Goal: Transaction & Acquisition: Purchase product/service

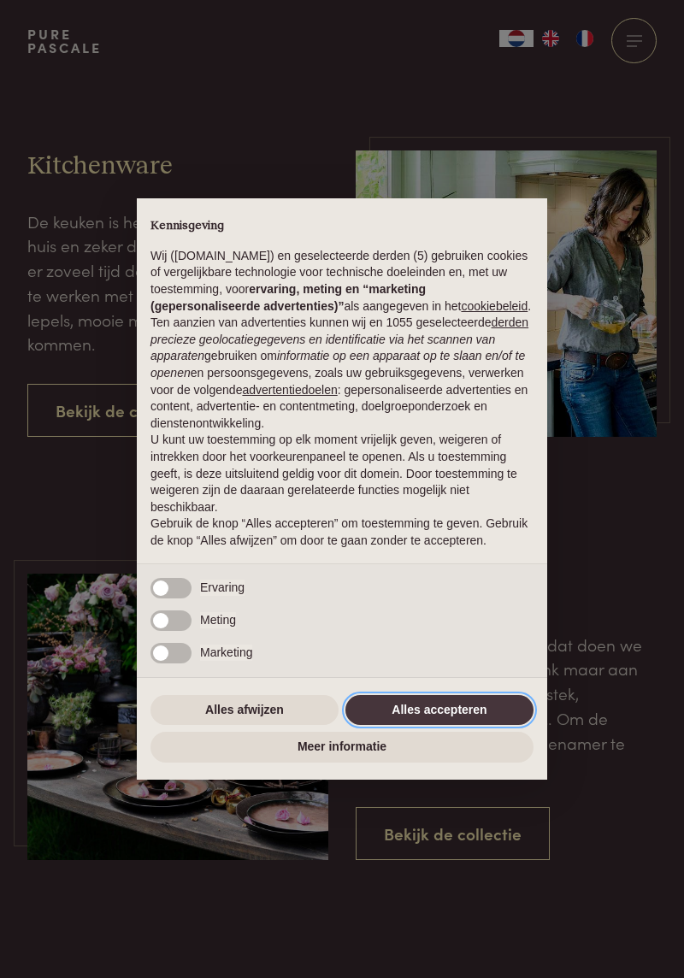
click at [460, 705] on button "Alles accepteren" at bounding box center [440, 710] width 188 height 31
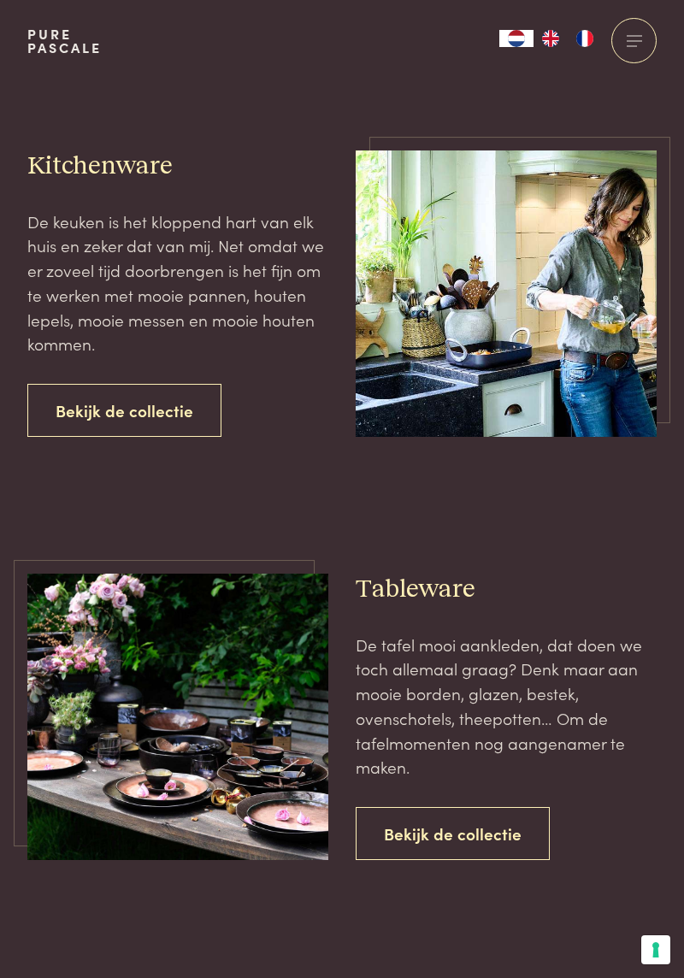
click at [151, 410] on link "Bekijk de collectie" at bounding box center [124, 411] width 194 height 54
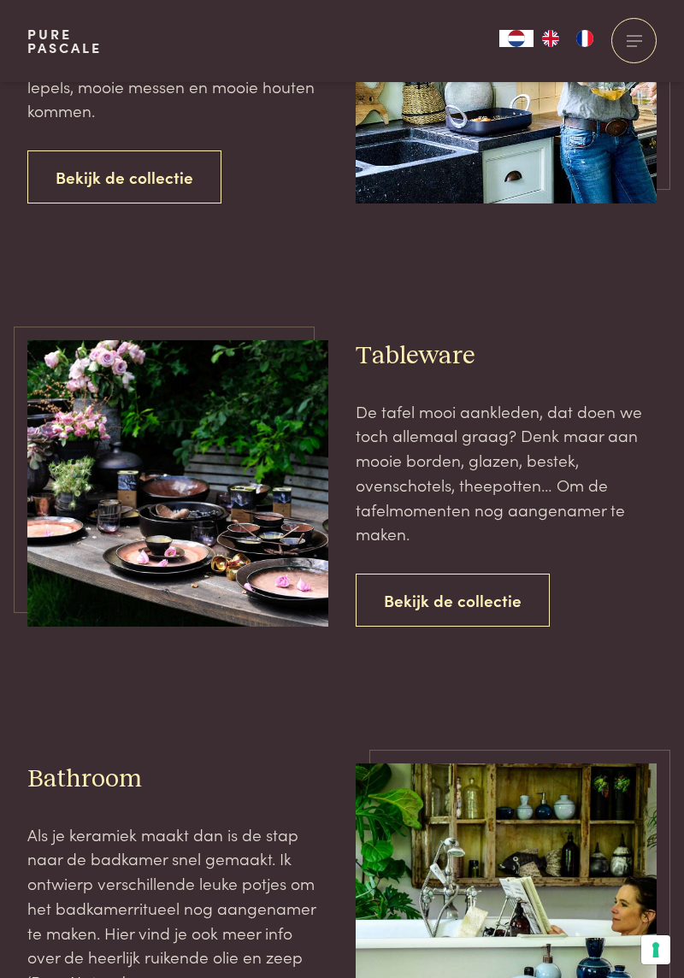
scroll to position [234, 0]
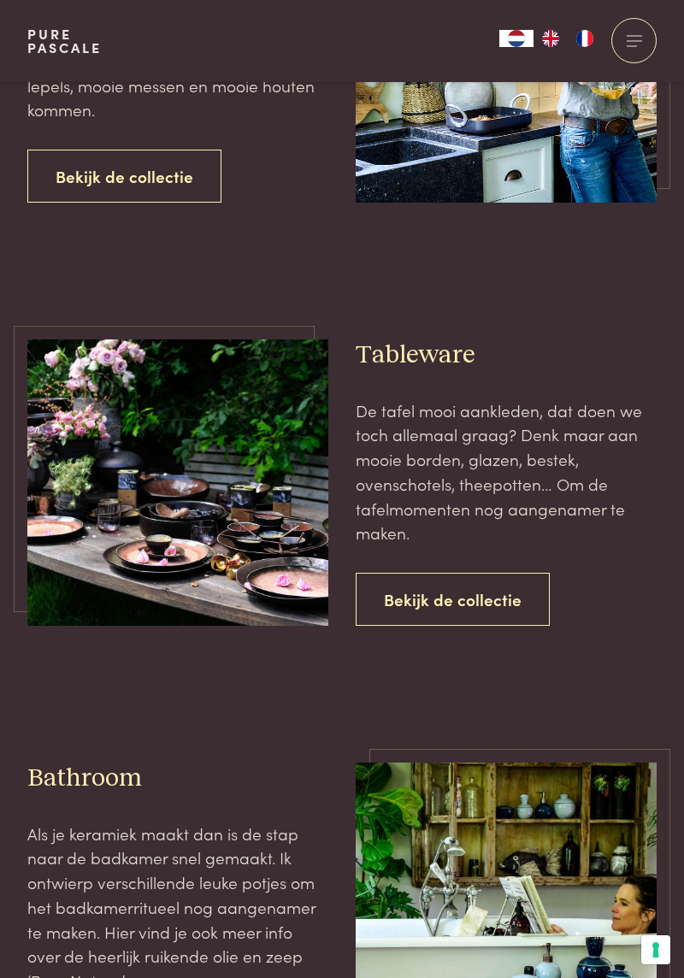
click at [466, 600] on link "Bekijk de collectie" at bounding box center [453, 600] width 194 height 54
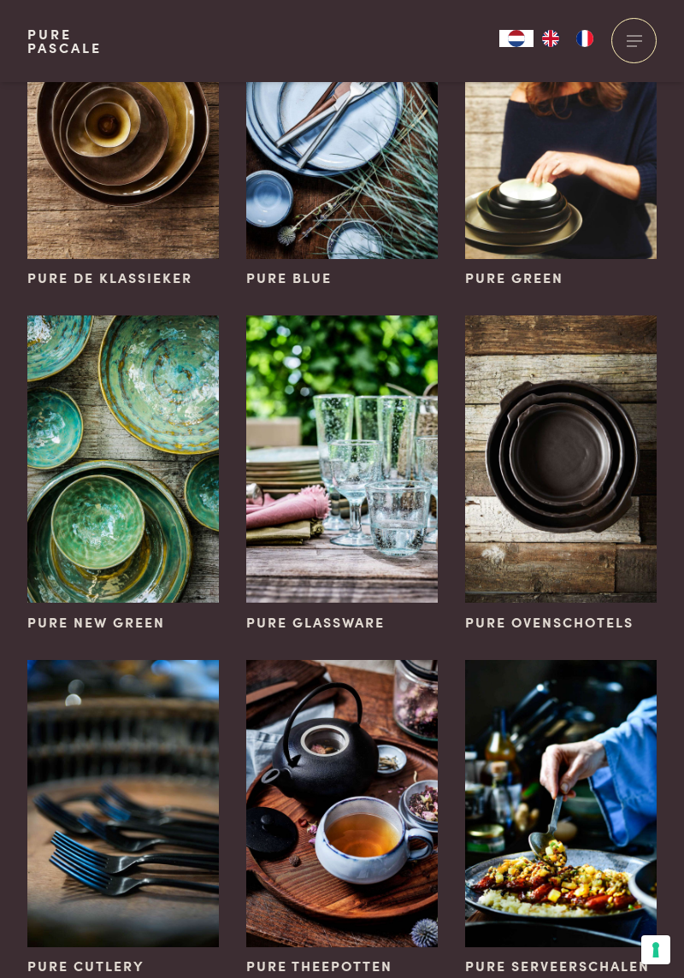
scroll to position [184, 0]
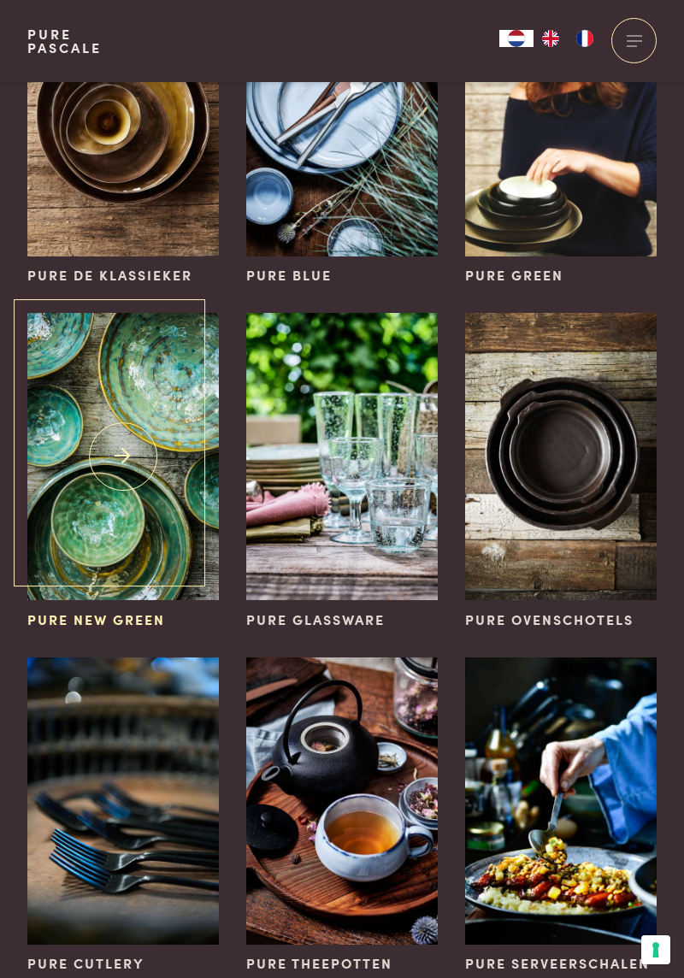
click at [135, 613] on span "Pure New Green" at bounding box center [96, 620] width 138 height 21
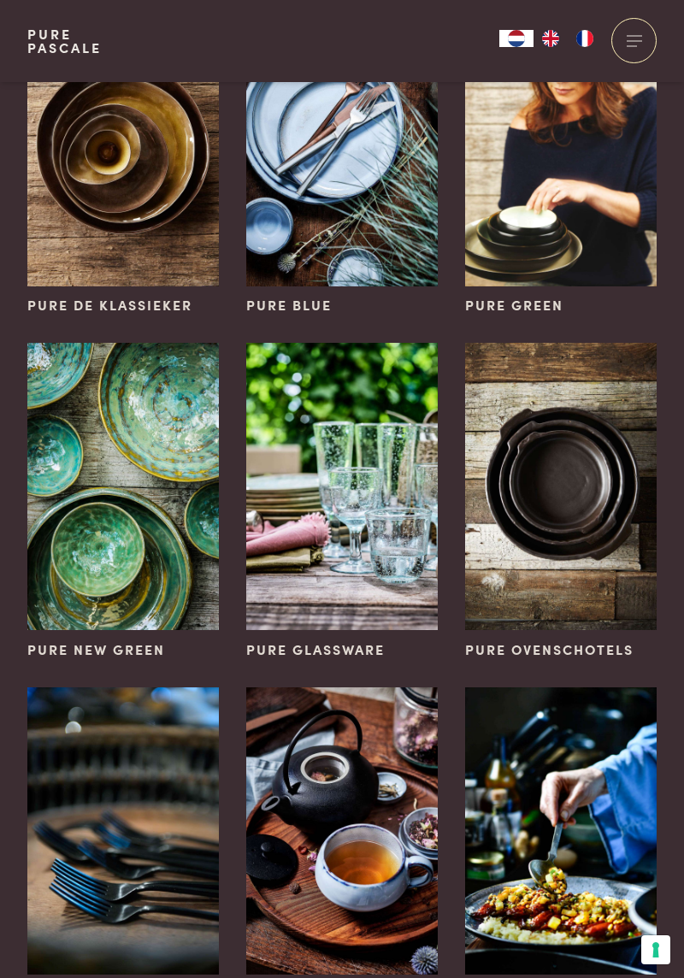
scroll to position [149, 0]
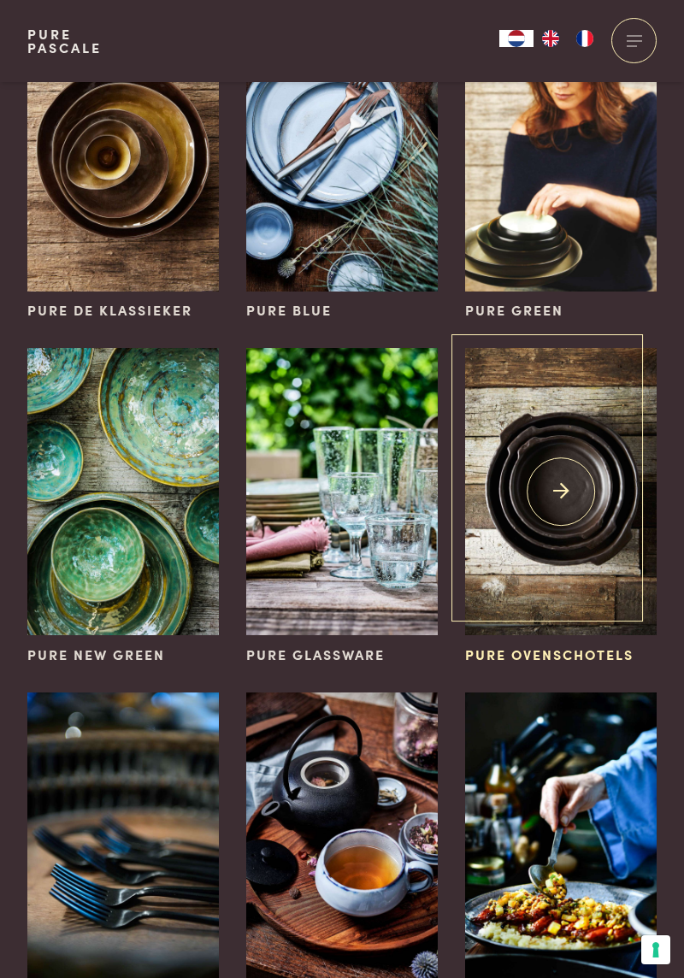
click at [578, 573] on img at bounding box center [561, 491] width 192 height 287
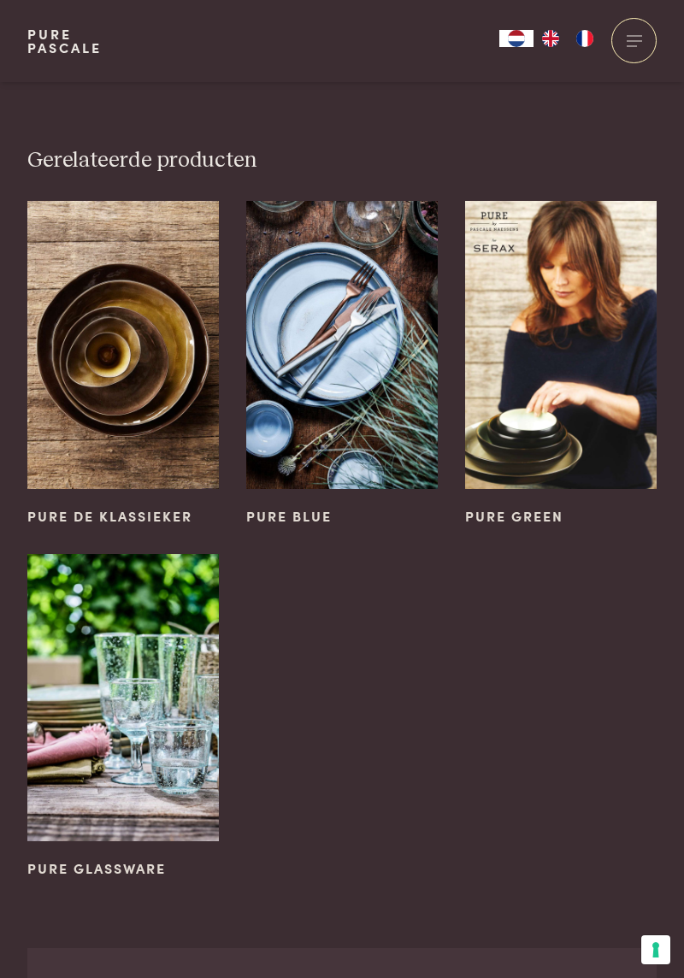
scroll to position [1239, 0]
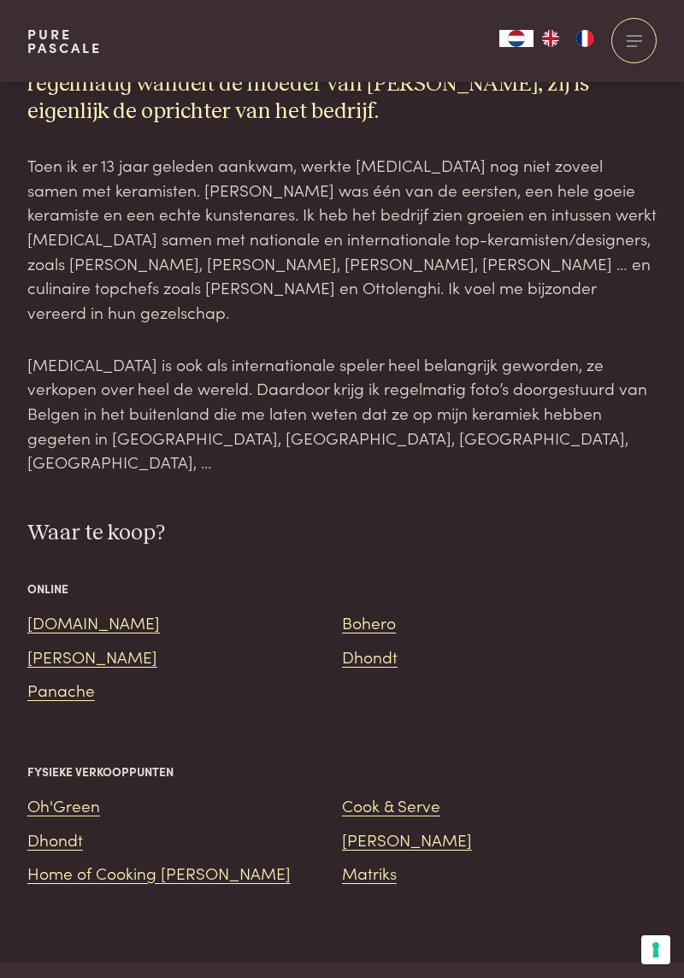
scroll to position [1733, 0]
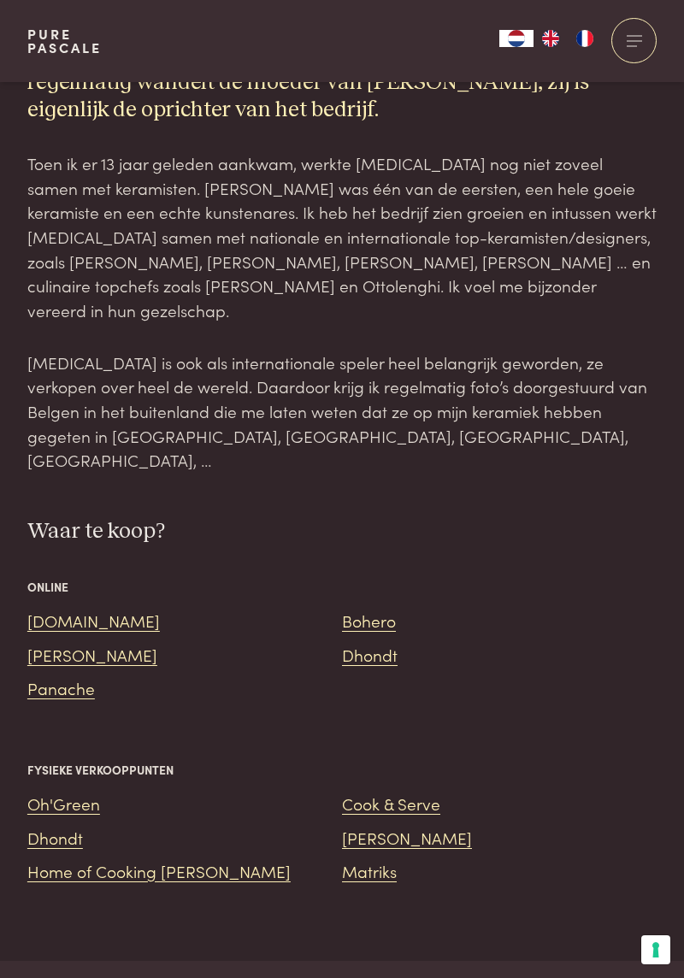
click at [71, 609] on link "[DOMAIN_NAME]" at bounding box center [93, 620] width 133 height 23
